Goal: Browse casually

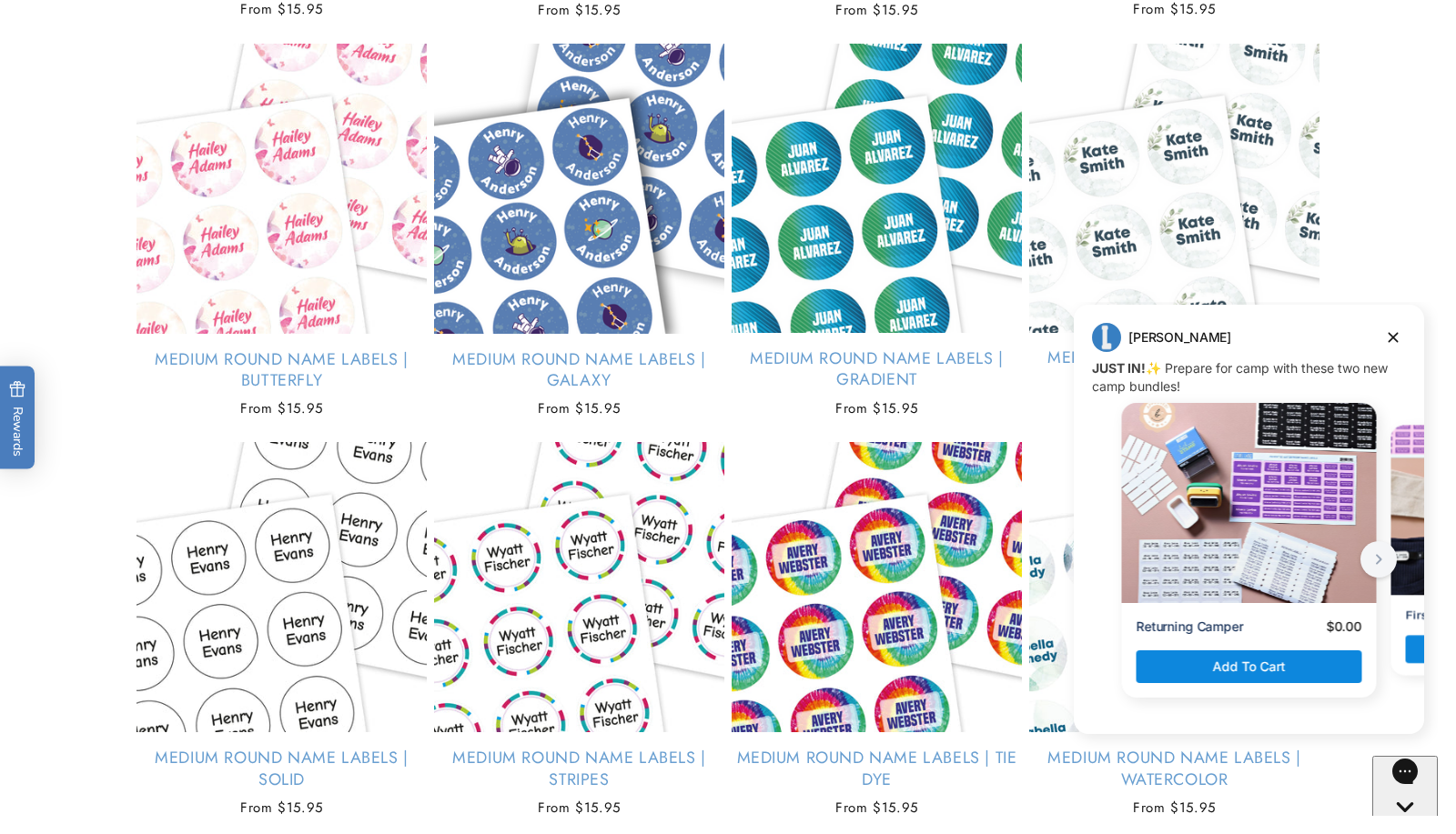
scroll to position [3939, 0]
